Goal: Task Accomplishment & Management: Manage account settings

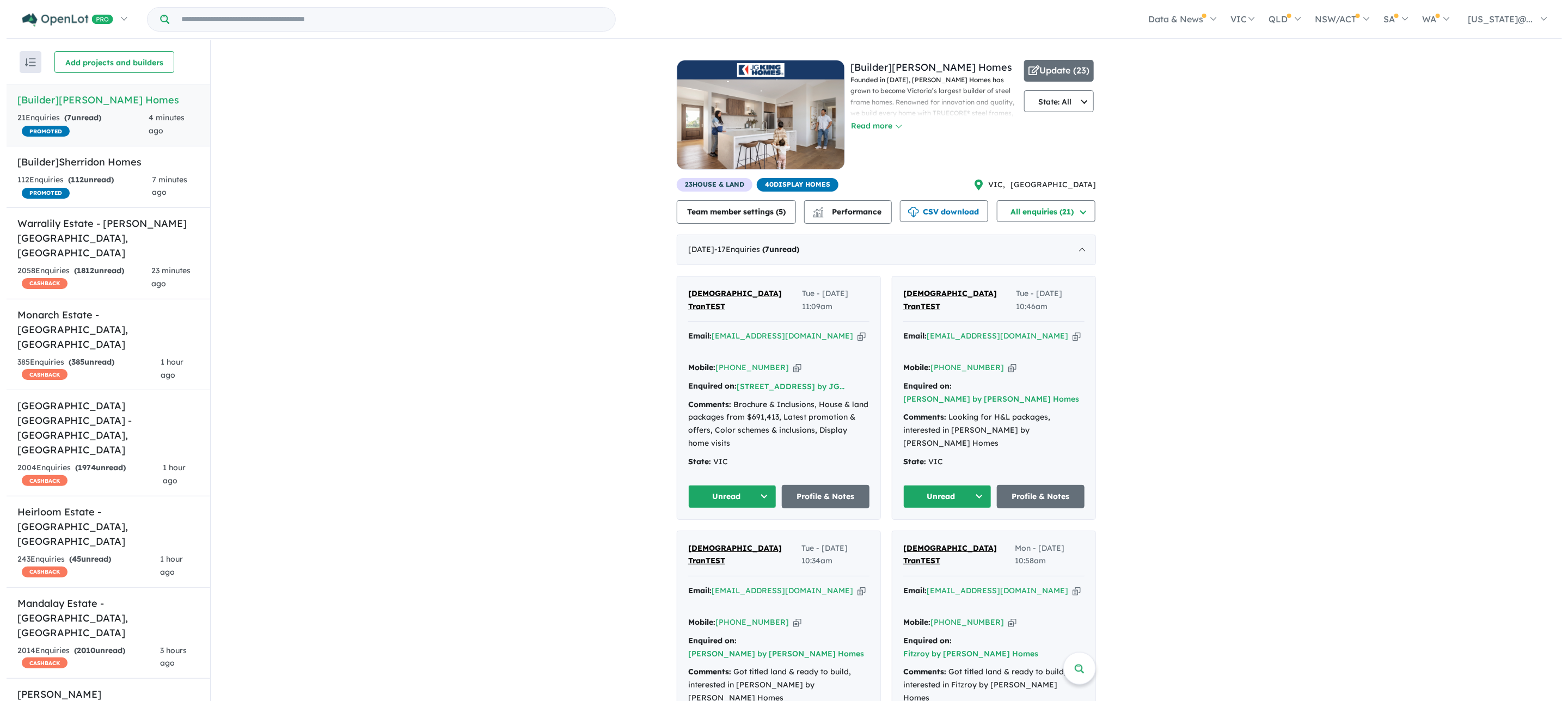
scroll to position [586, 0]
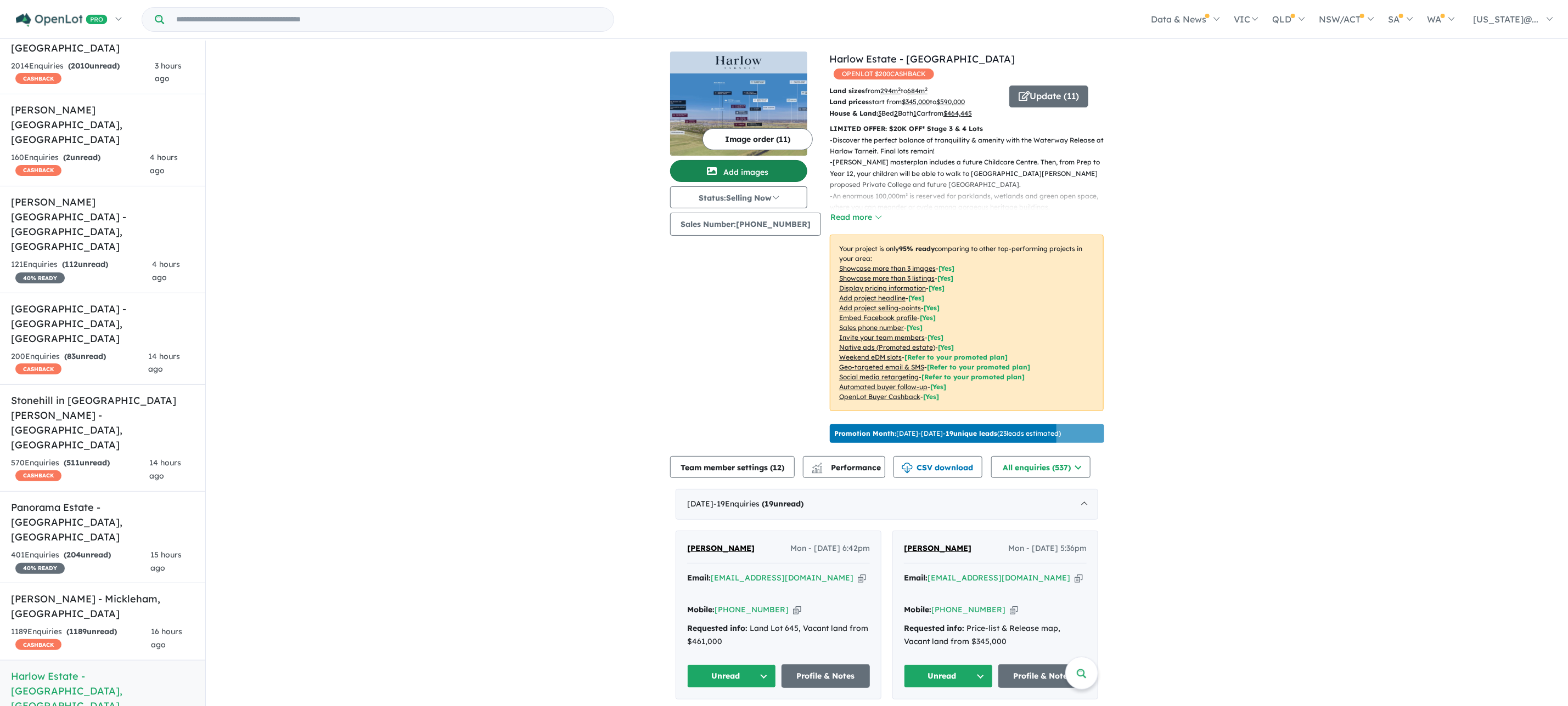
click at [736, 164] on button "Add images" at bounding box center [738, 171] width 137 height 22
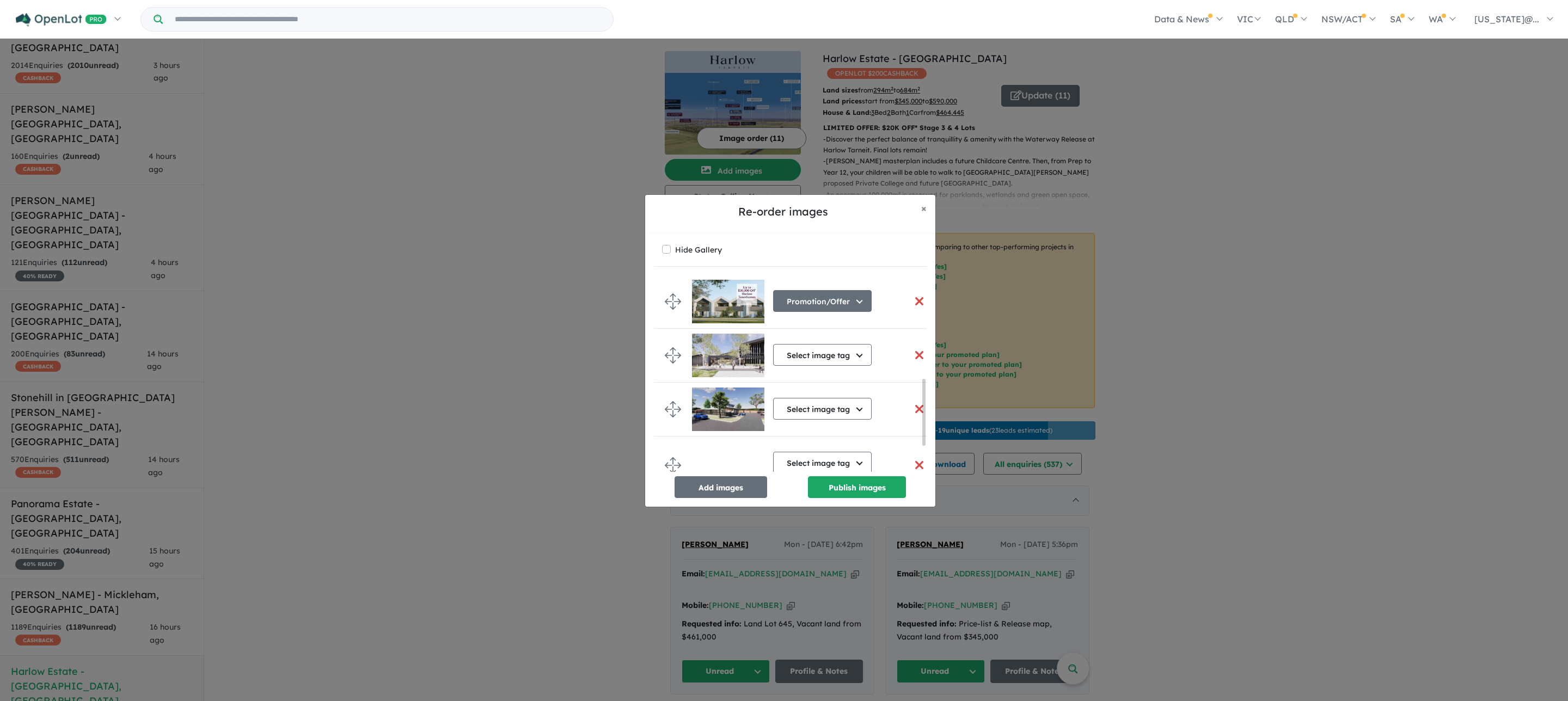
scroll to position [391, 0]
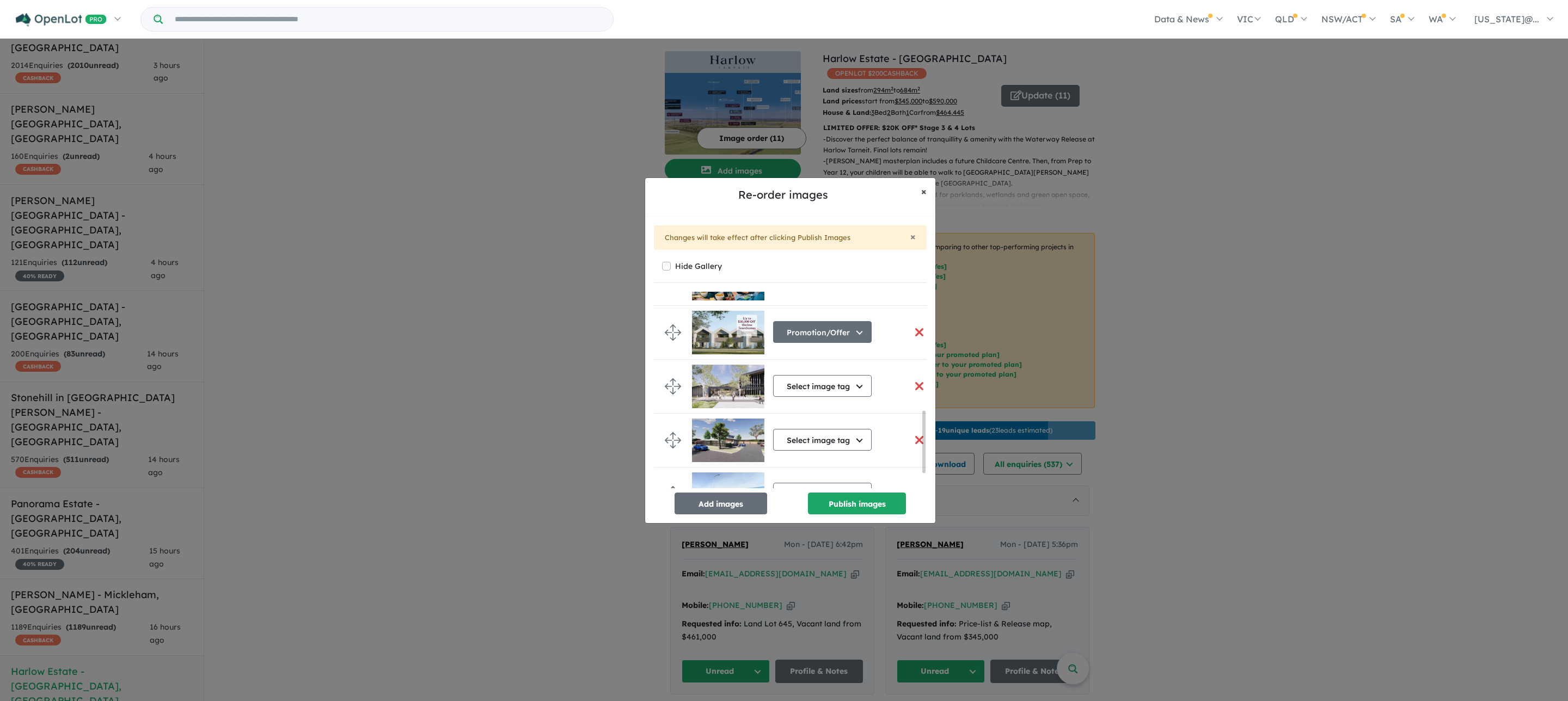
click at [926, 190] on span "×" at bounding box center [923, 191] width 5 height 13
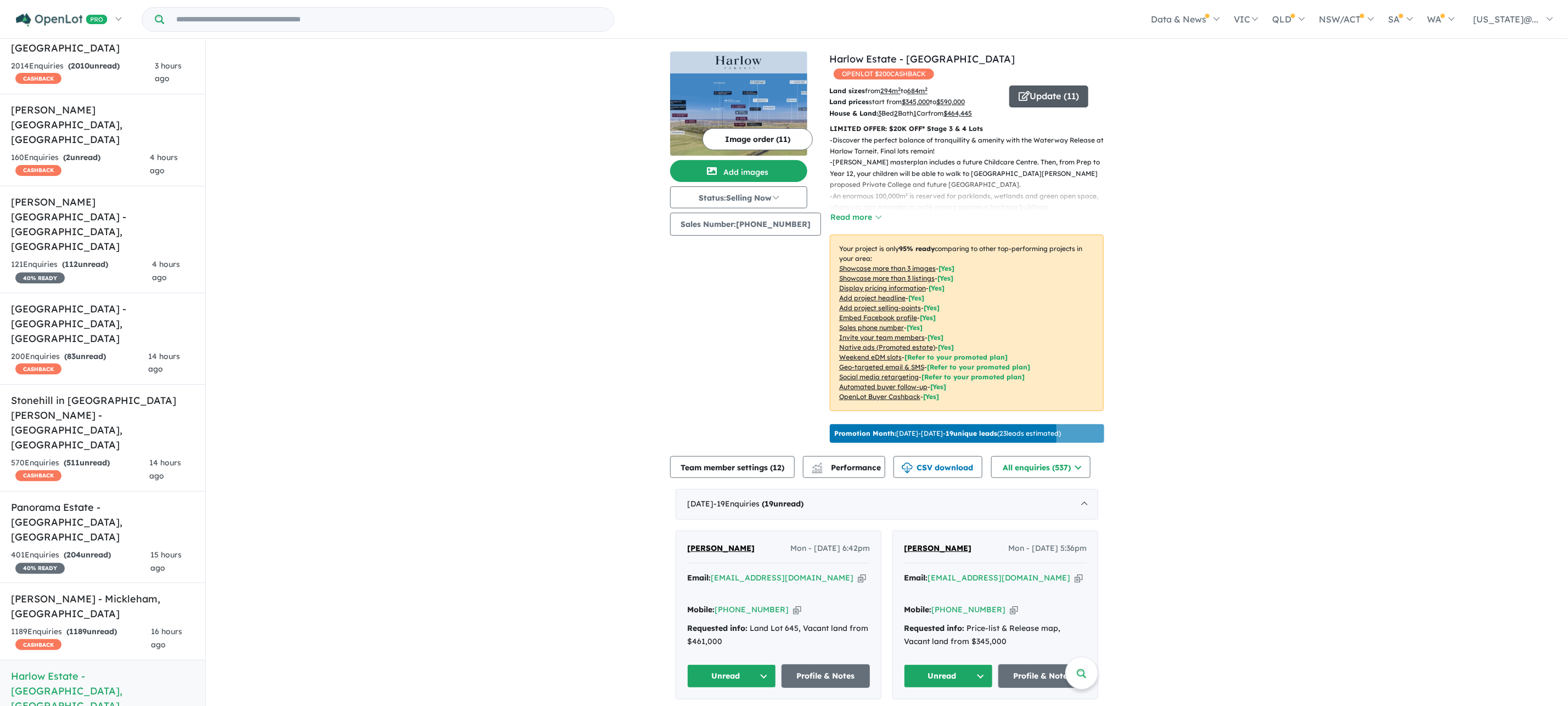
click at [1035, 86] on button "Update ( 11 )" at bounding box center [1048, 96] width 79 height 22
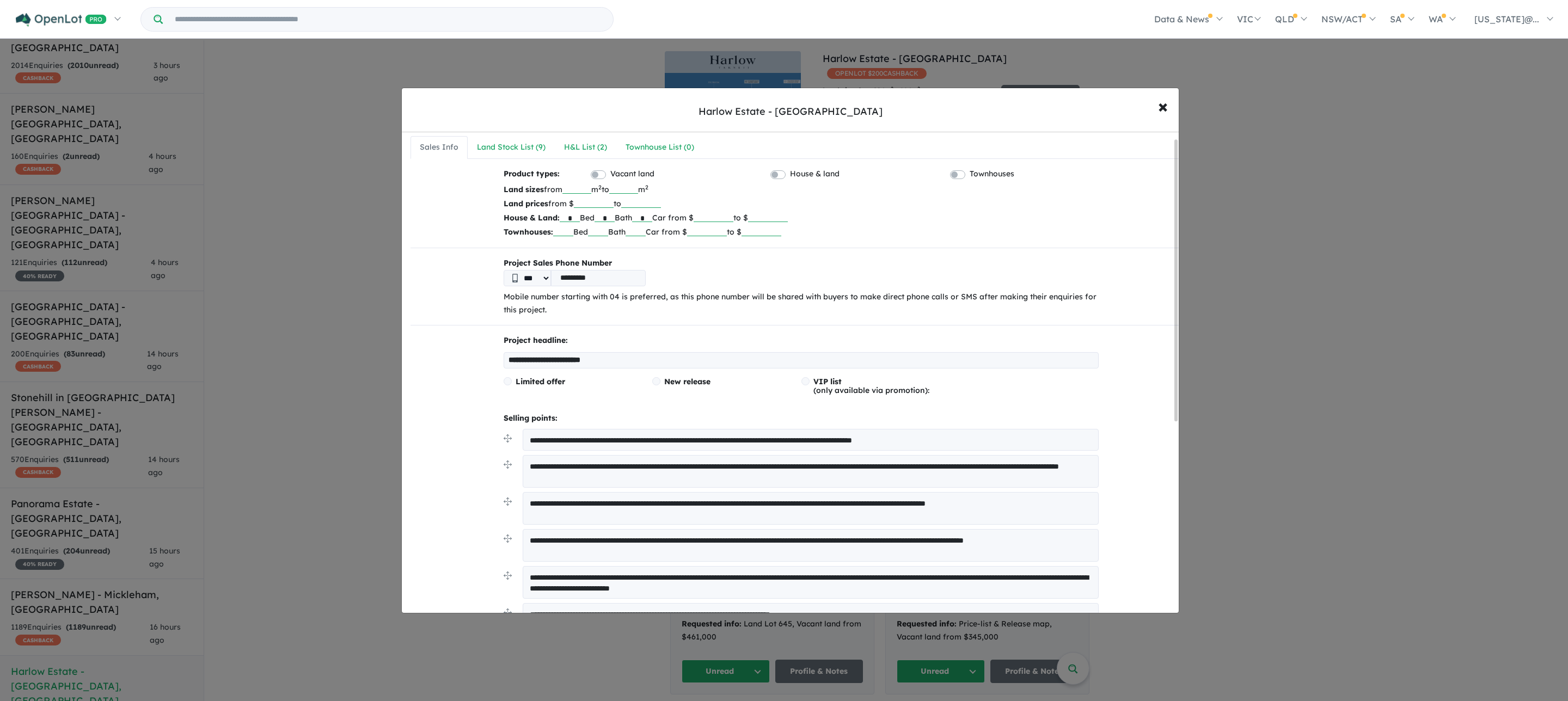
scroll to position [0, 0]
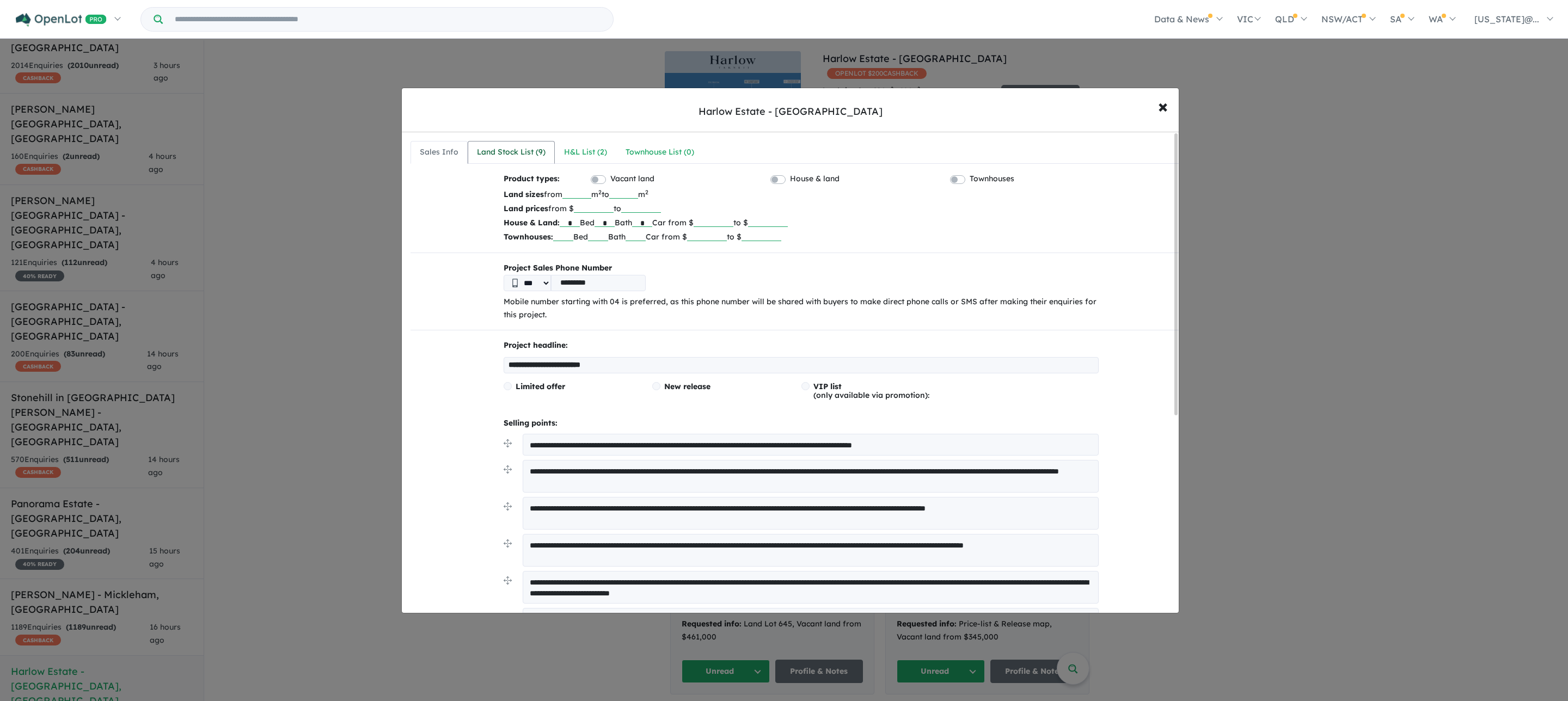
click at [511, 153] on div "Land Stock List ( 9 )" at bounding box center [511, 152] width 68 height 13
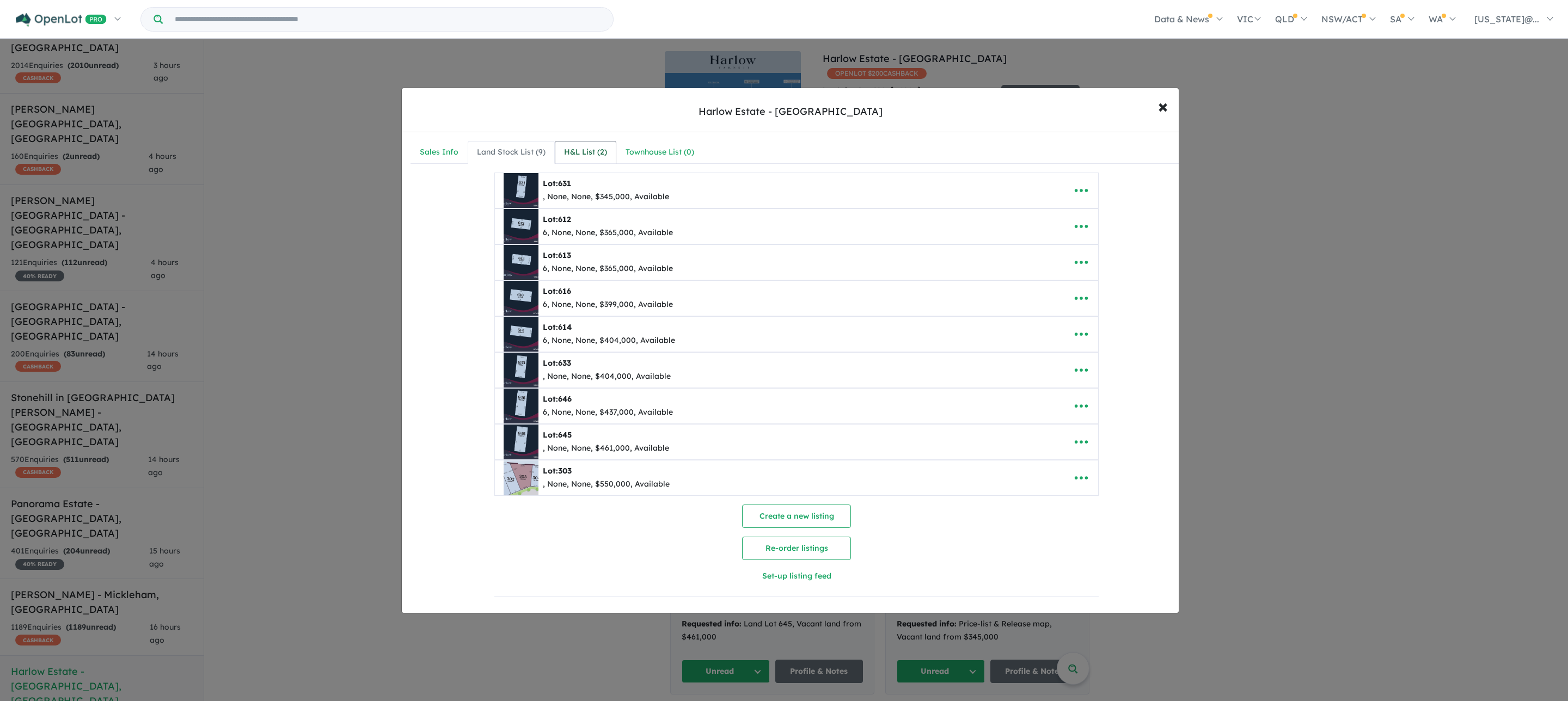
click at [592, 157] on div "H&L List ( 2 )" at bounding box center [586, 152] width 43 height 13
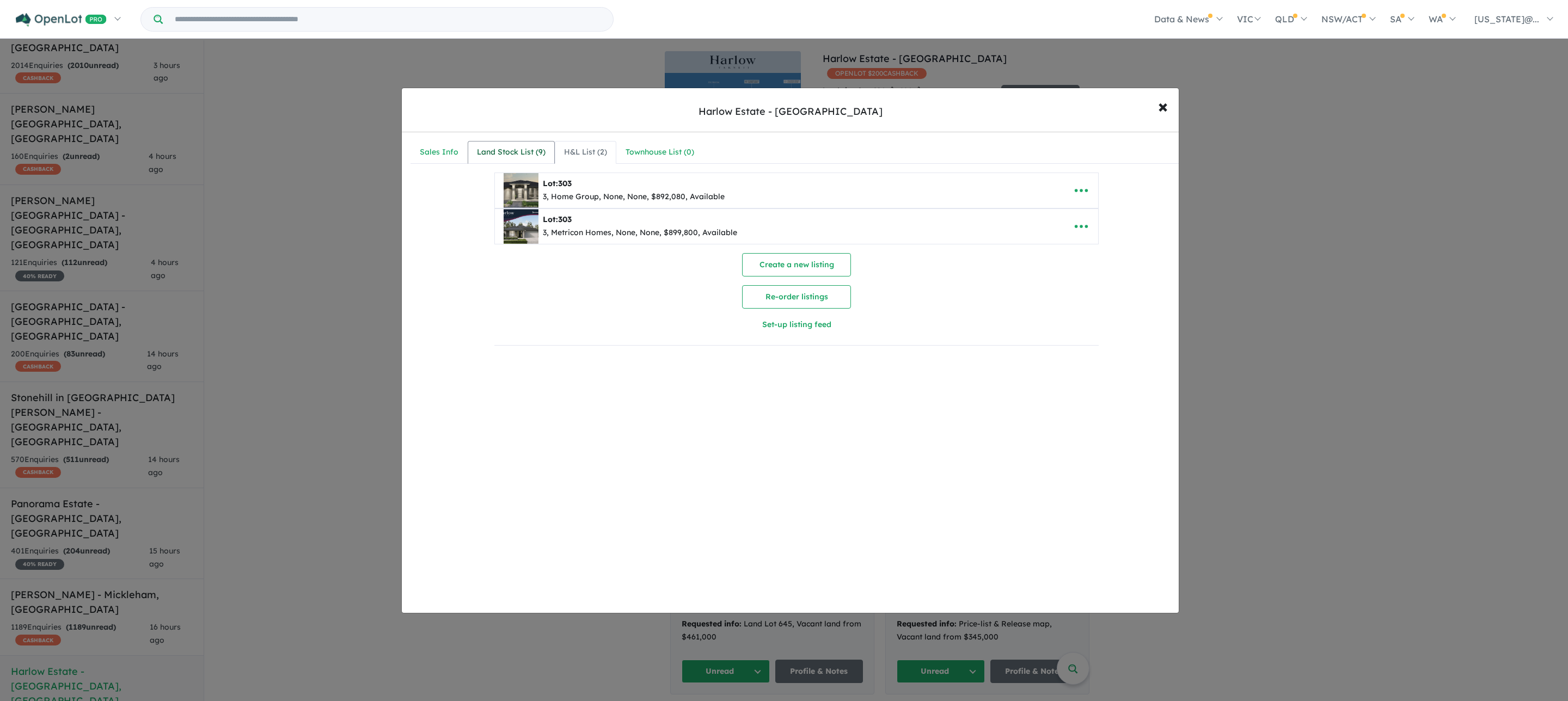
click at [536, 152] on div "Land Stock List ( 9 )" at bounding box center [511, 152] width 68 height 13
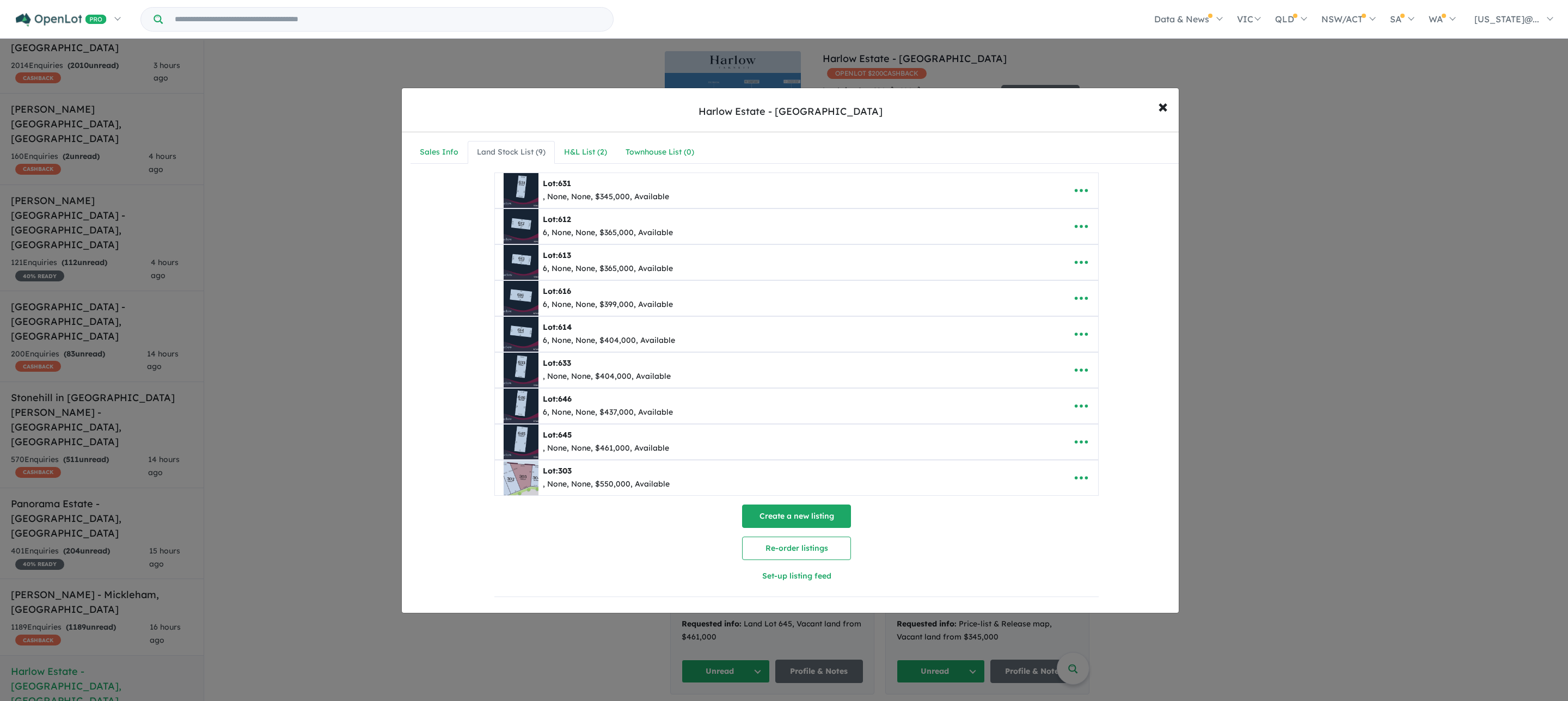
click at [793, 522] on button "Create a new listing" at bounding box center [797, 516] width 109 height 24
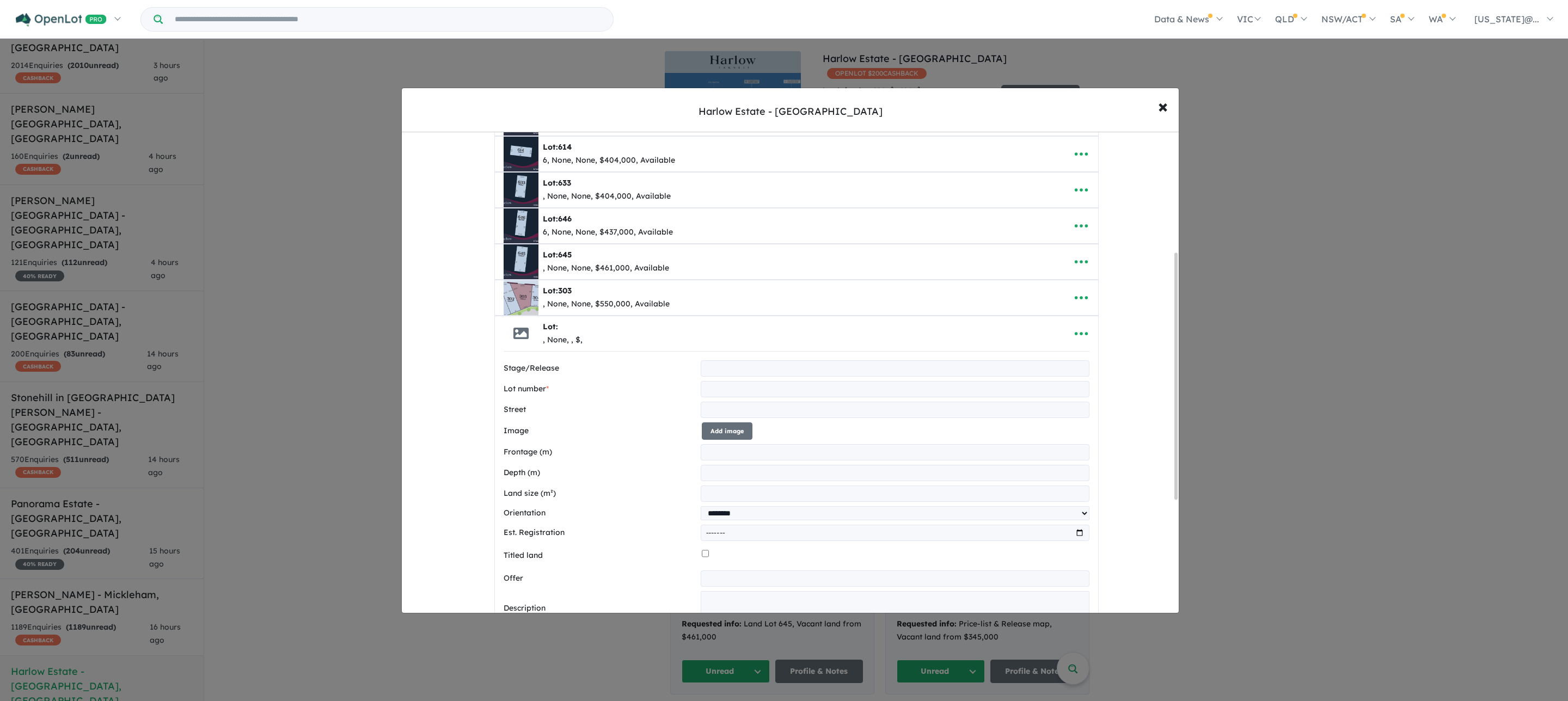
scroll to position [245, 0]
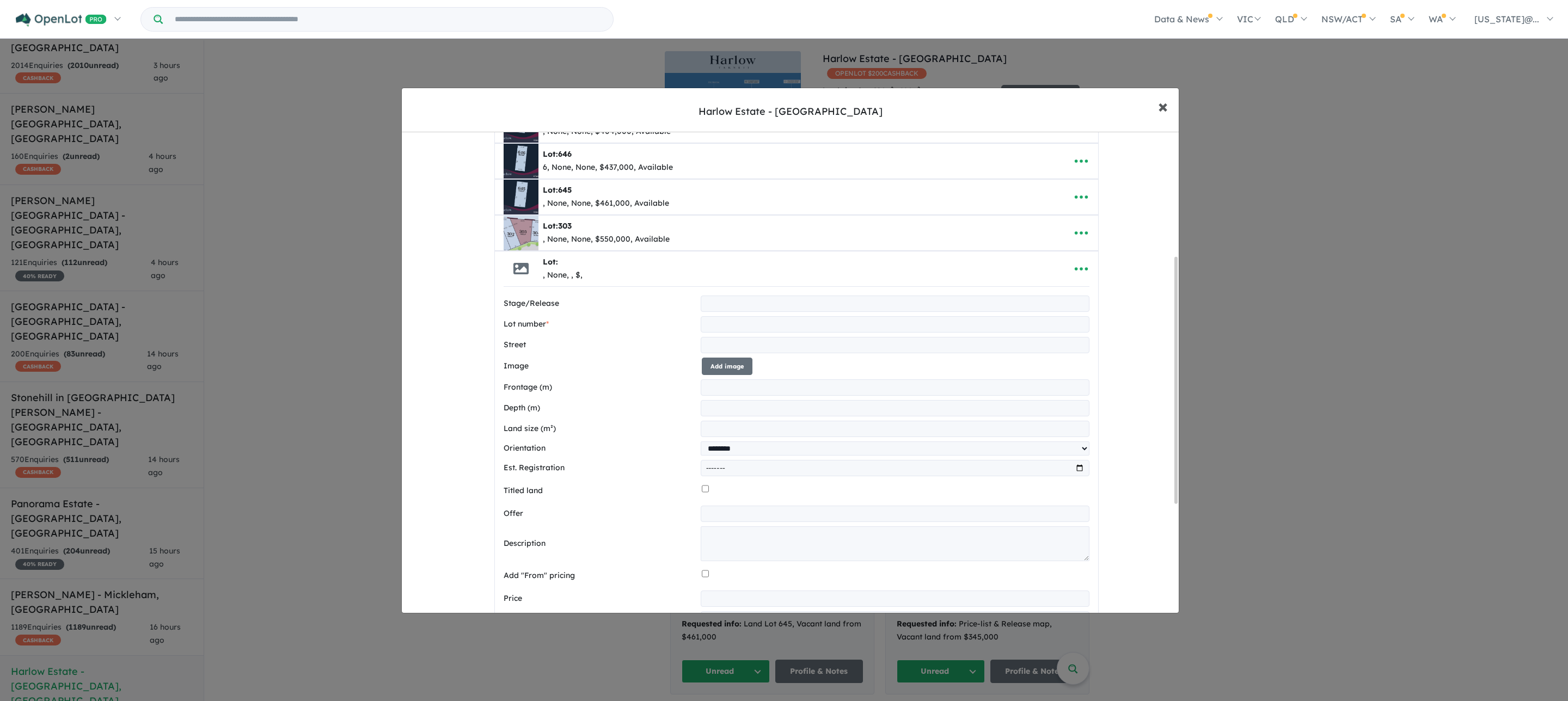
click at [1161, 113] on span "×" at bounding box center [1163, 105] width 10 height 24
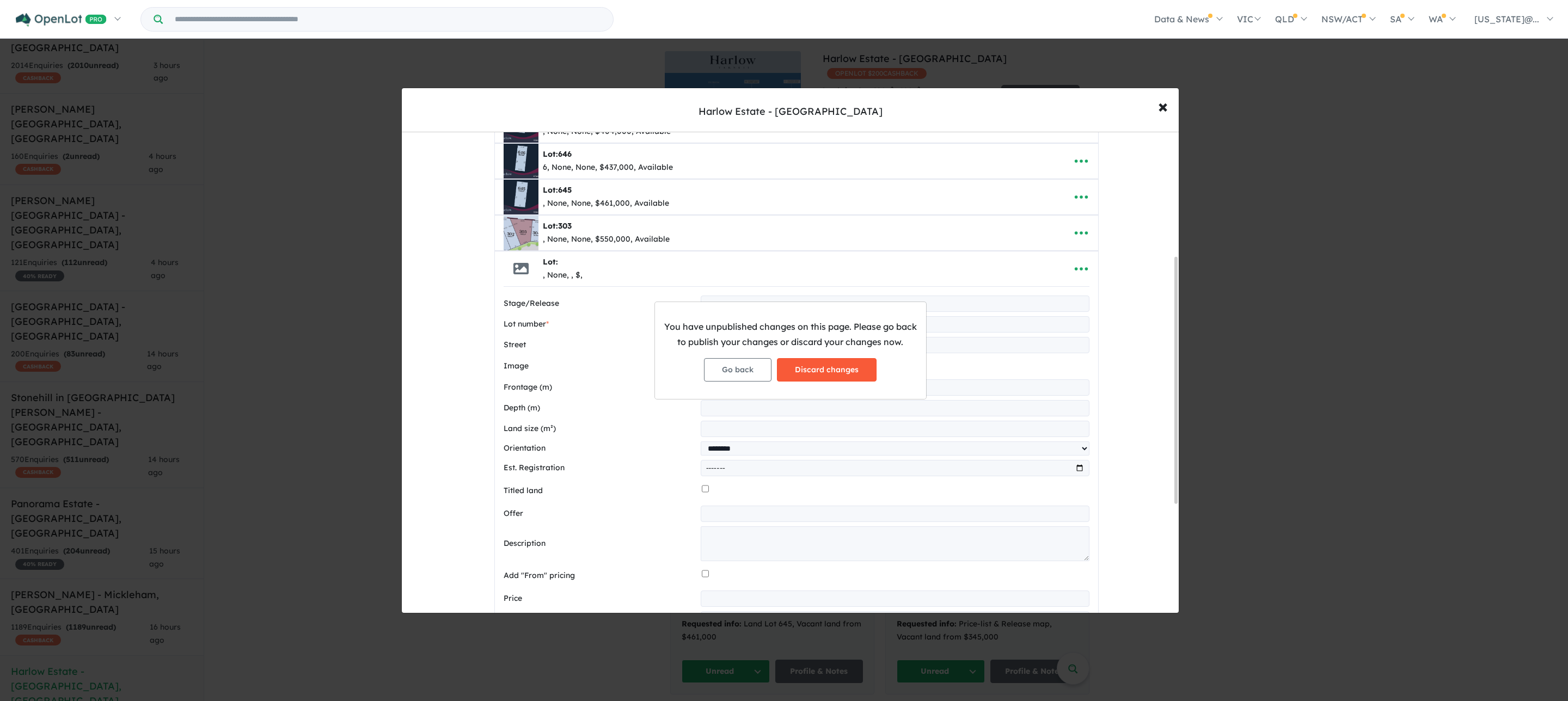
click at [809, 367] on button "Discard changes" at bounding box center [826, 369] width 99 height 24
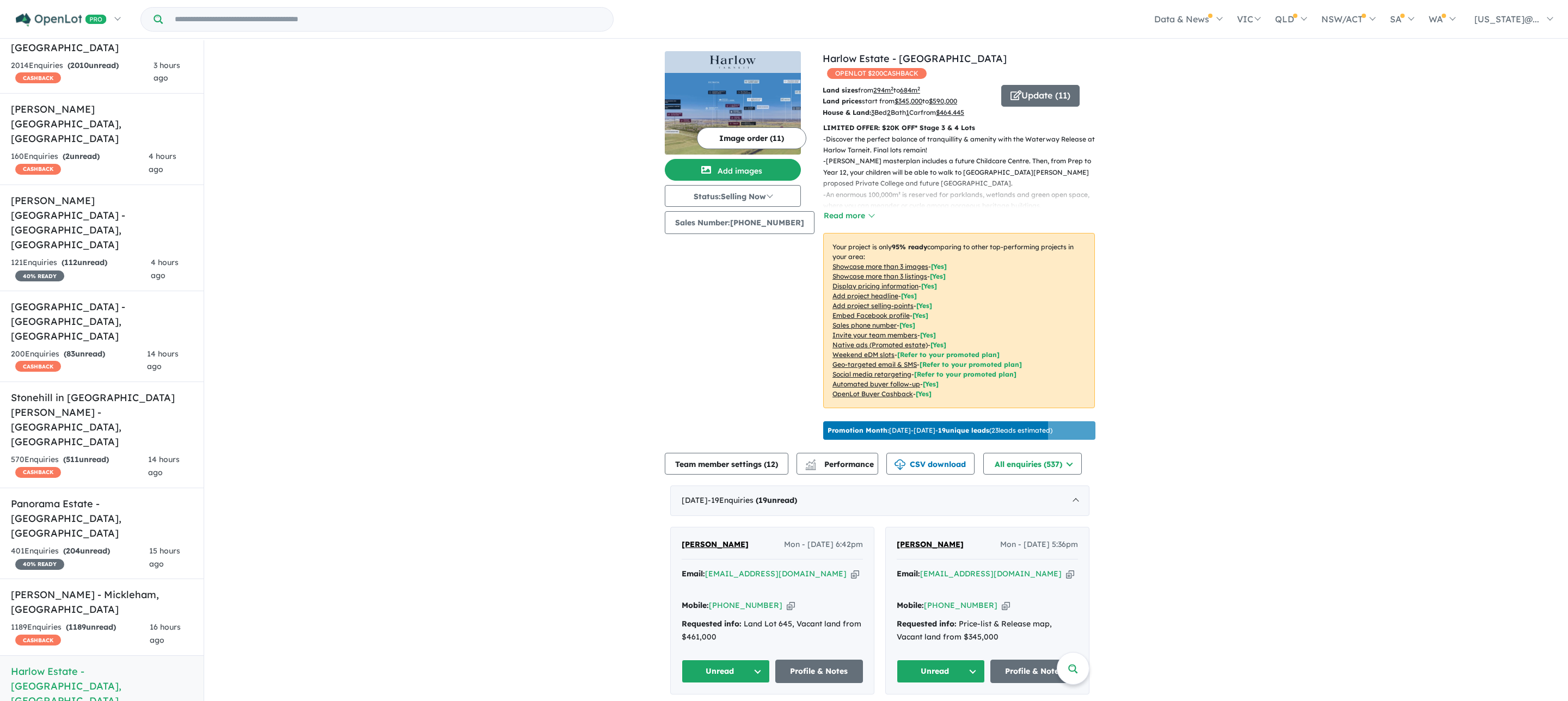
scroll to position [0, 0]
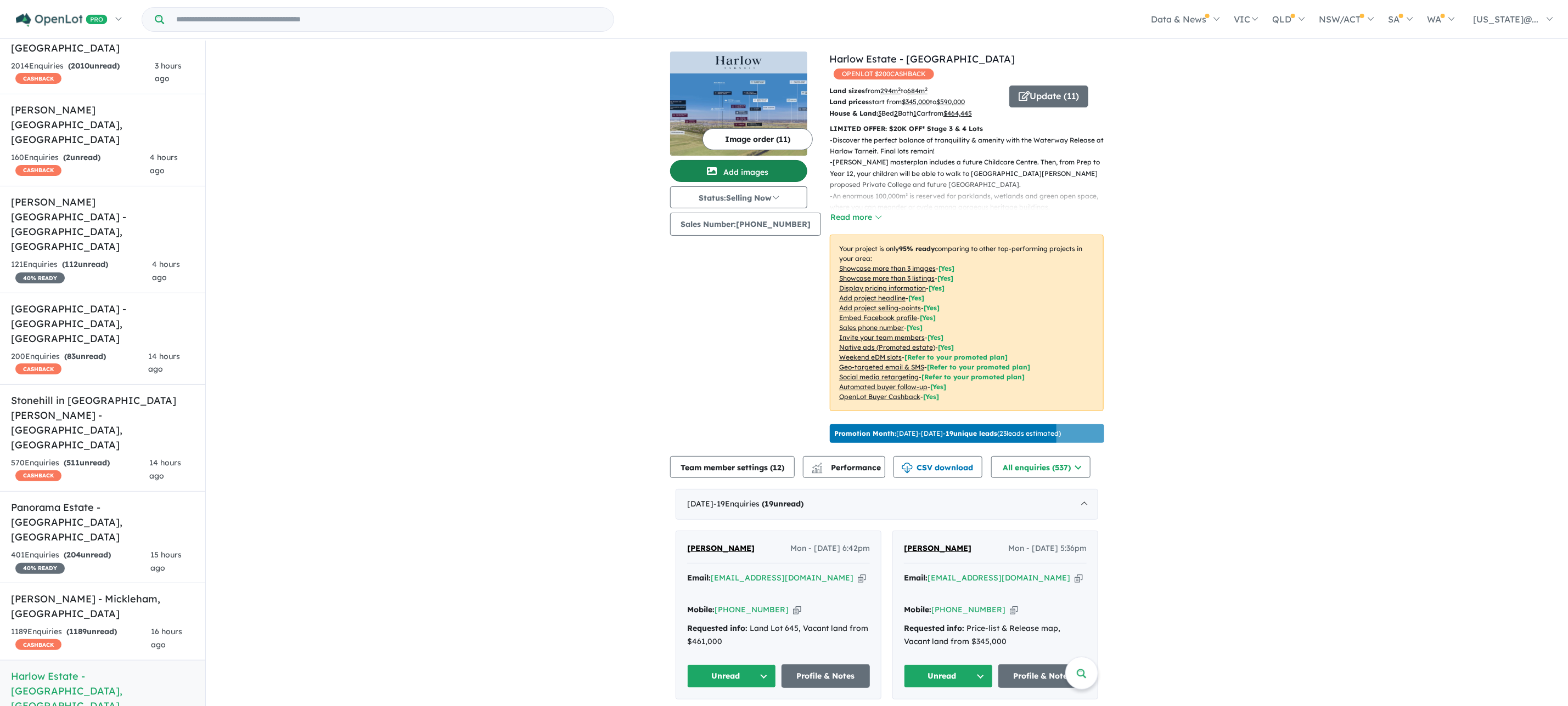
click at [752, 166] on button "Add images" at bounding box center [738, 171] width 137 height 22
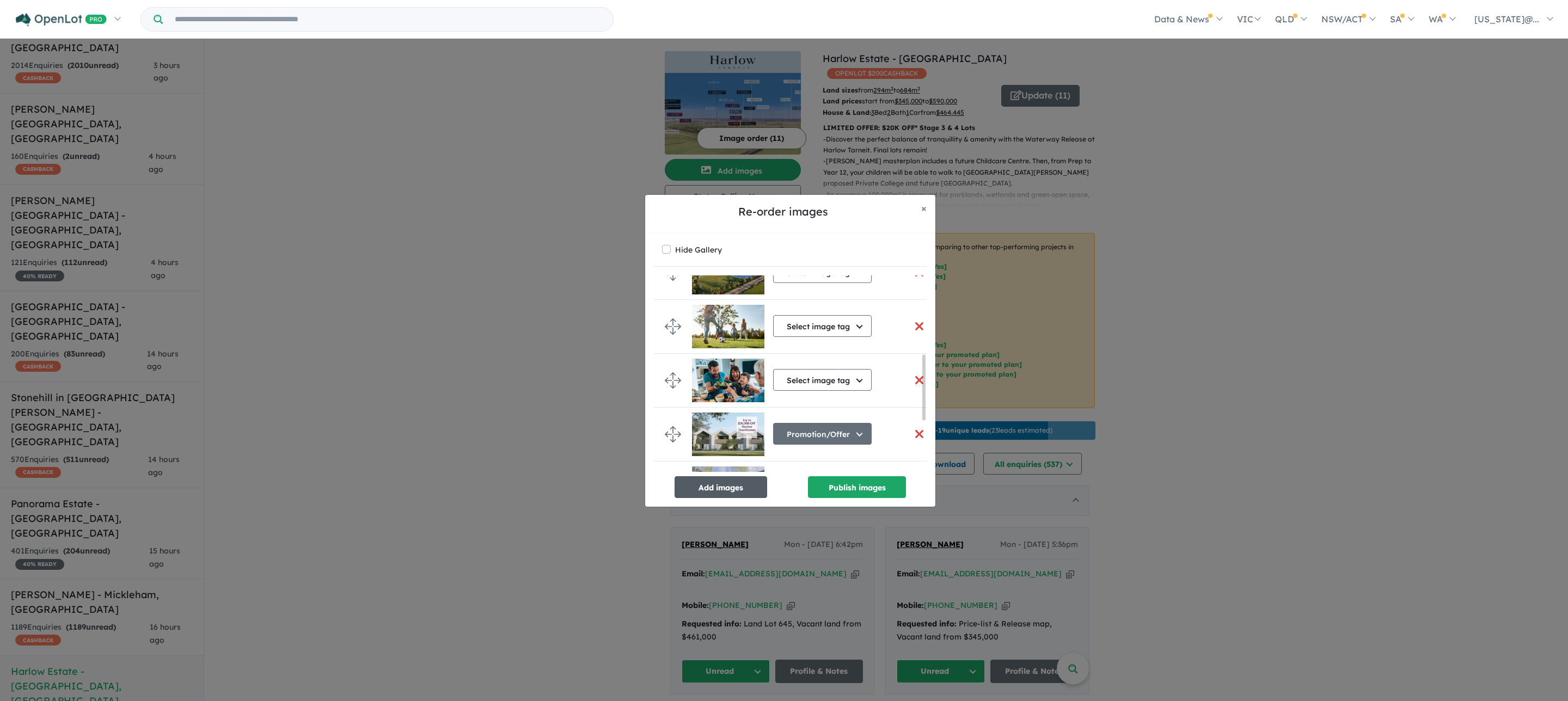
click at [726, 492] on button "Add images" at bounding box center [721, 487] width 93 height 22
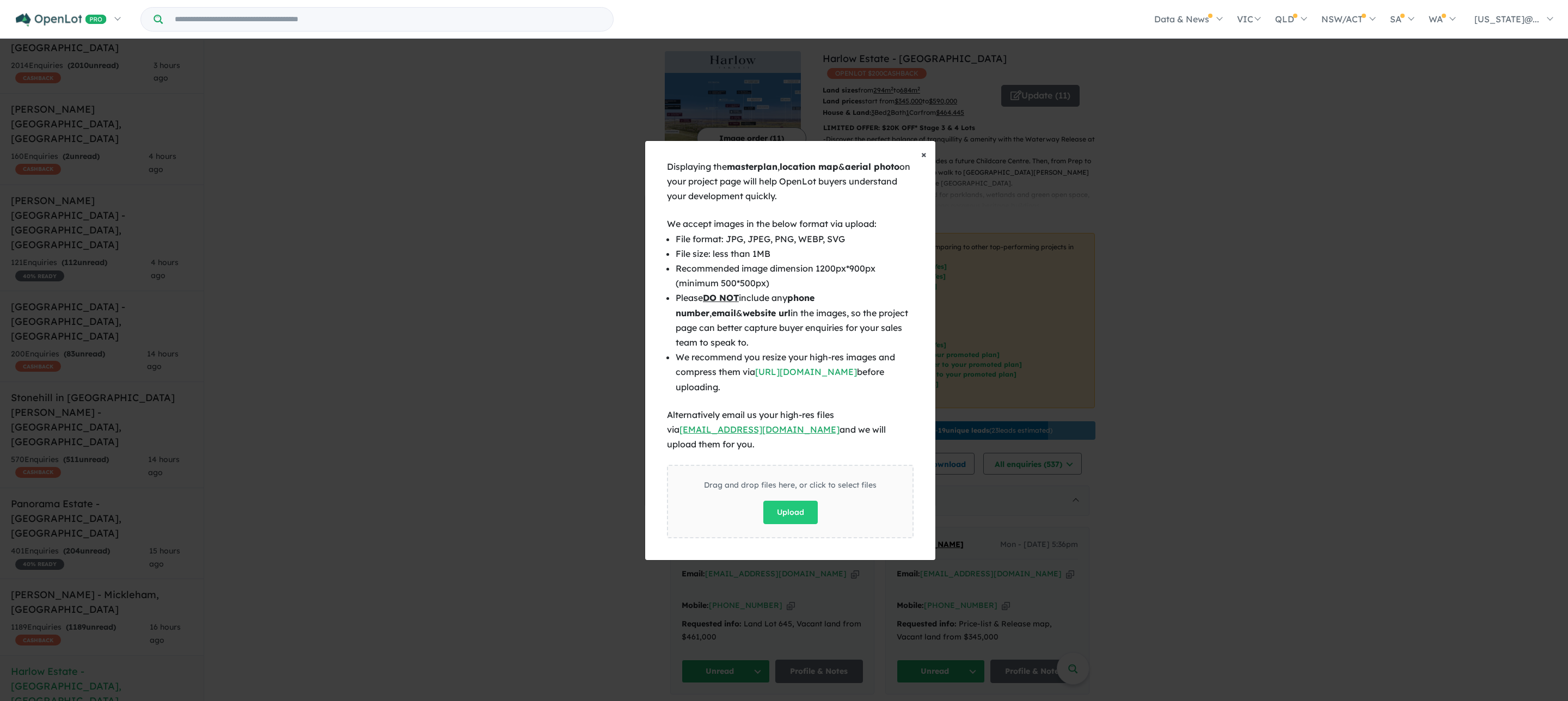
click at [925, 161] on span "×" at bounding box center [923, 154] width 5 height 13
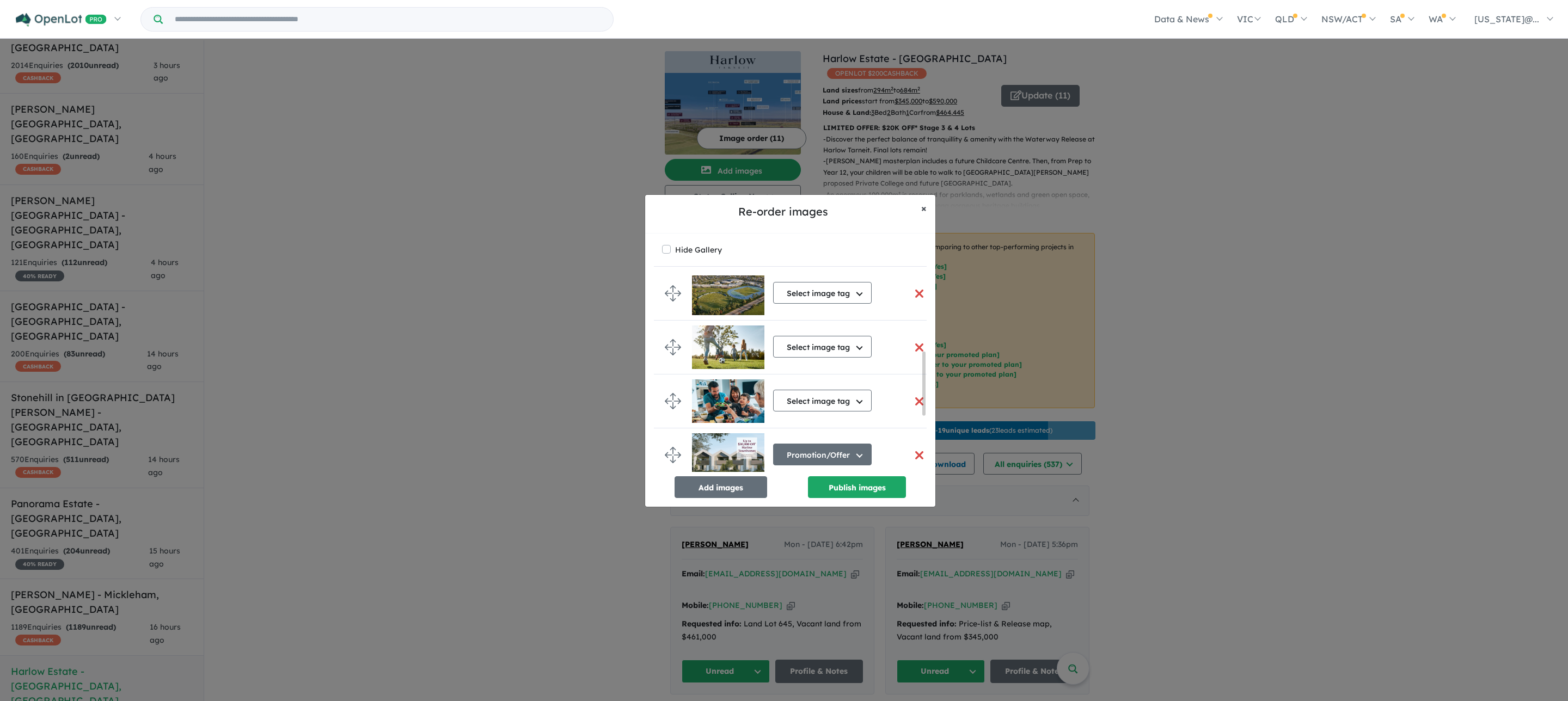
click at [923, 205] on span "×" at bounding box center [923, 208] width 5 height 13
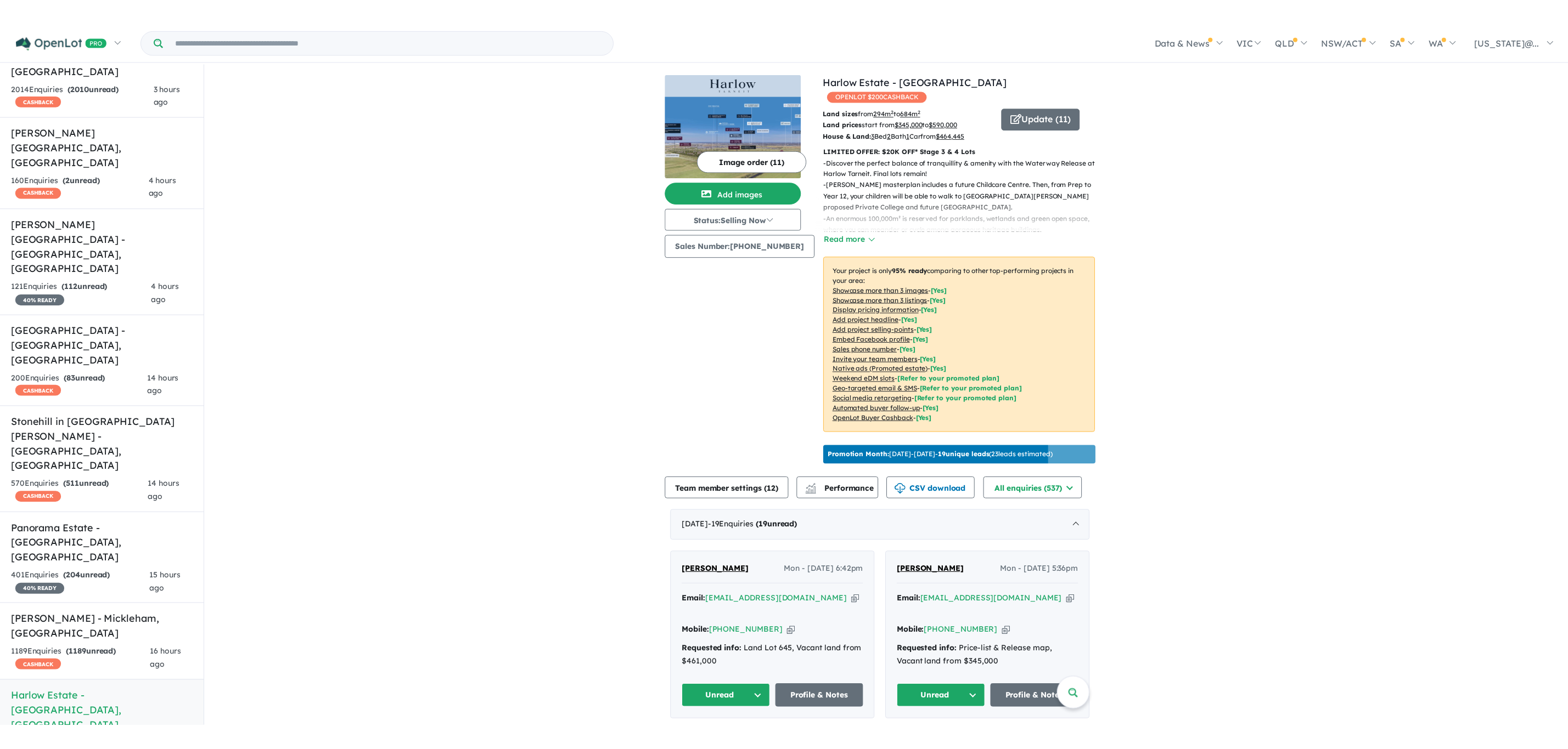
scroll to position [242, 0]
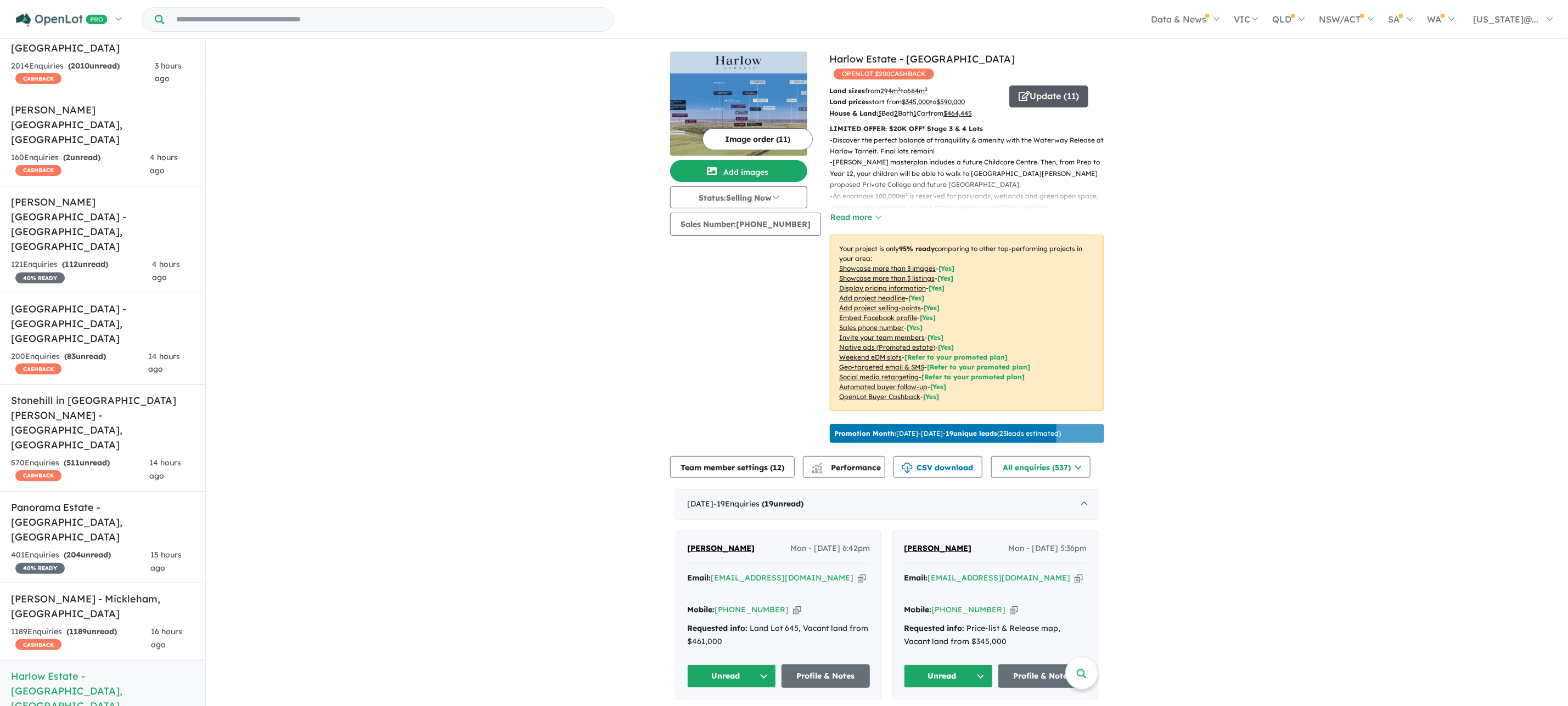
click at [1060, 86] on button "Update ( 11 )" at bounding box center [1048, 96] width 79 height 22
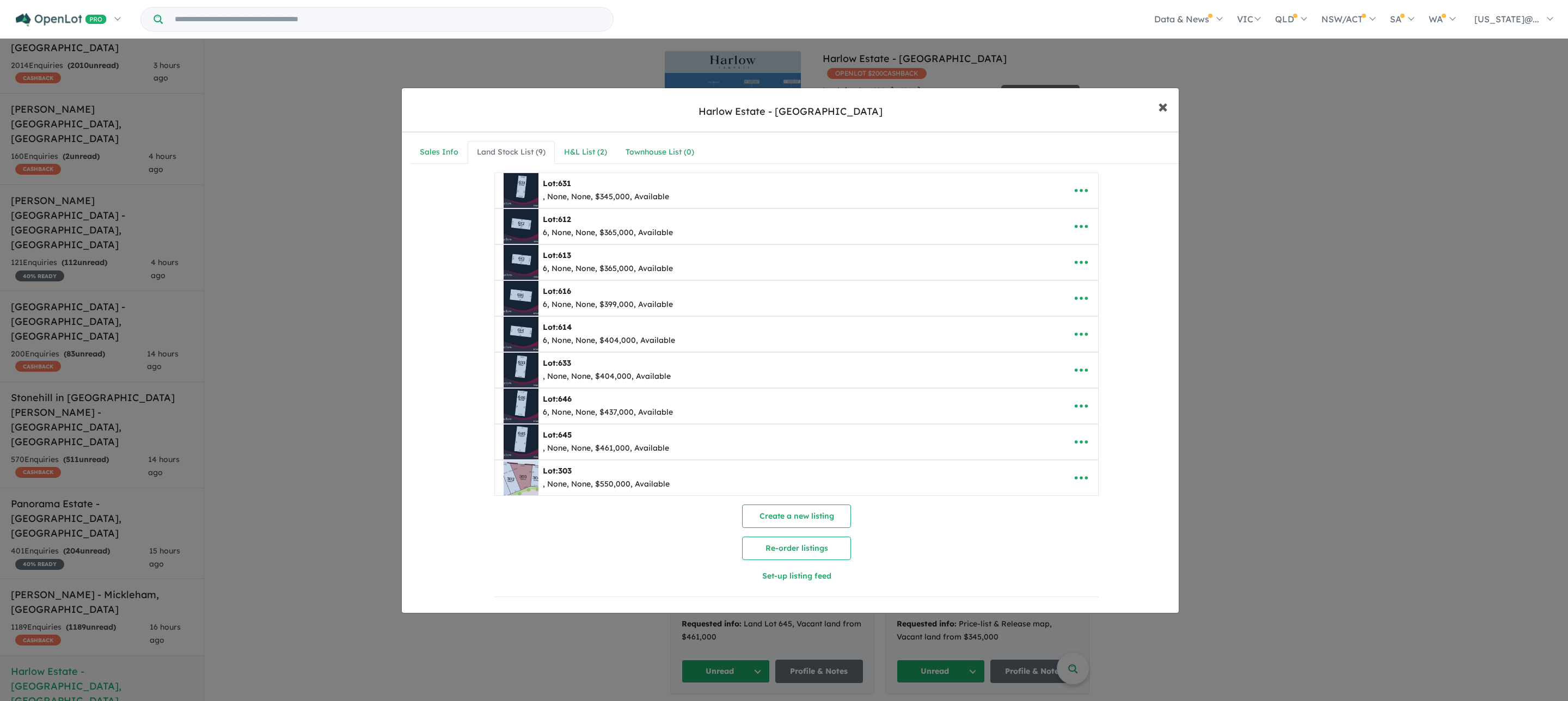
click at [1165, 103] on span "×" at bounding box center [1163, 105] width 10 height 24
